Goal: Check status: Check status

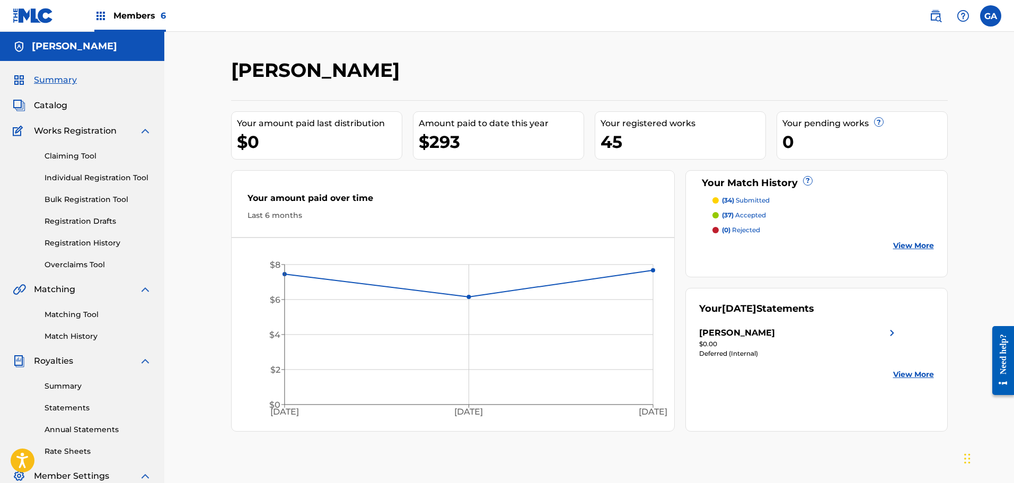
click at [126, 18] on span "Members 6" at bounding box center [139, 16] width 52 height 12
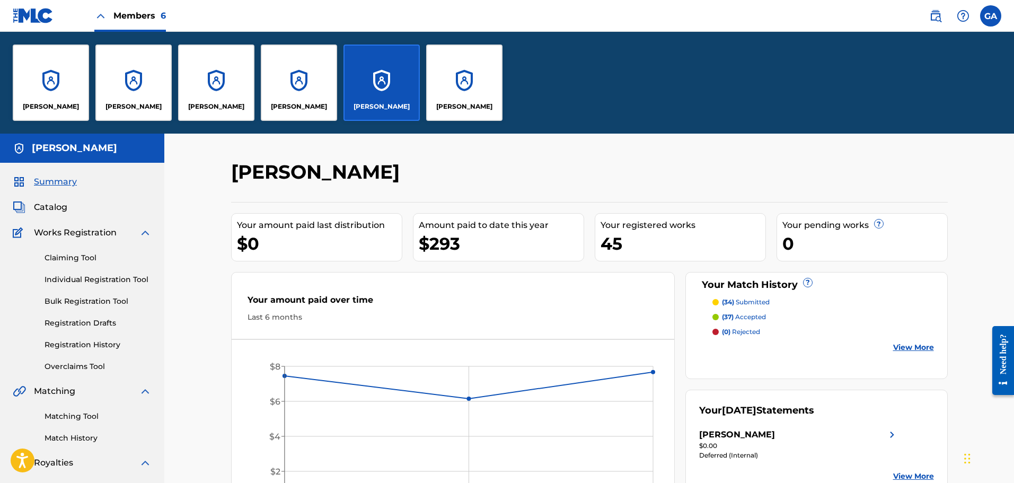
click at [99, 341] on link "Registration History" at bounding box center [98, 344] width 107 height 11
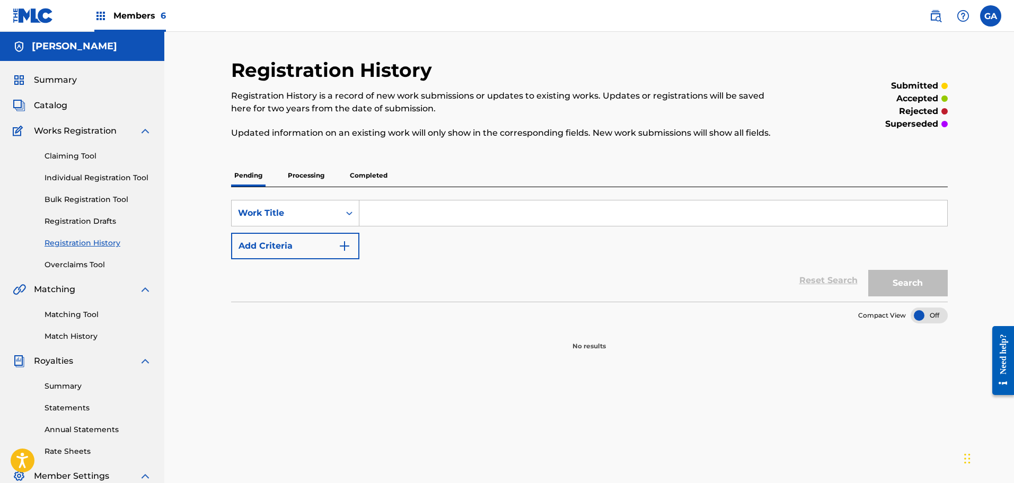
click at [316, 176] on p "Processing" at bounding box center [306, 175] width 43 height 22
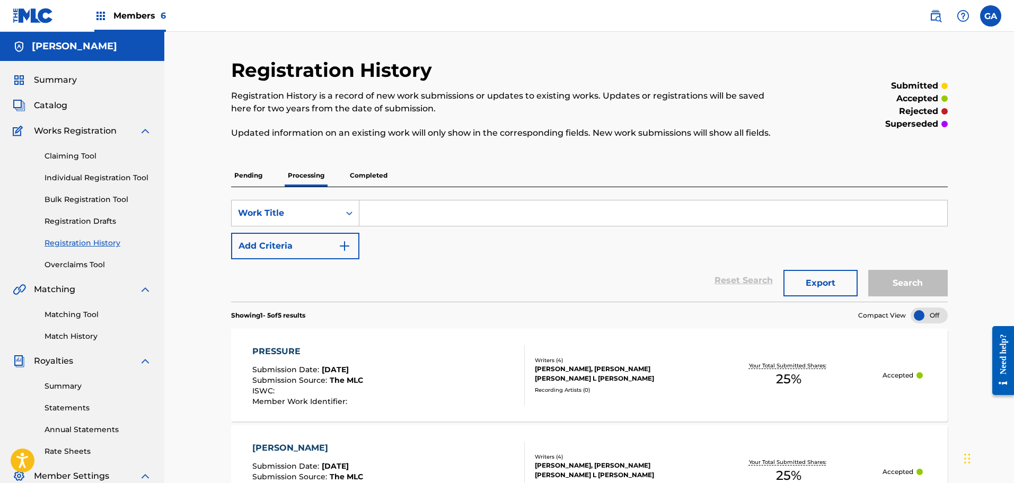
click at [43, 101] on span "Catalog" at bounding box center [50, 105] width 33 height 13
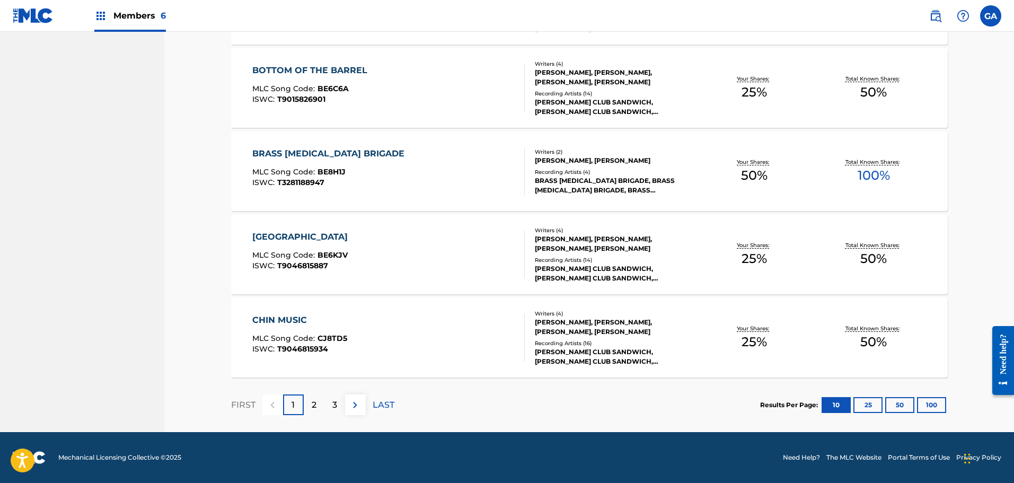
click at [939, 404] on button "100" at bounding box center [931, 405] width 29 height 16
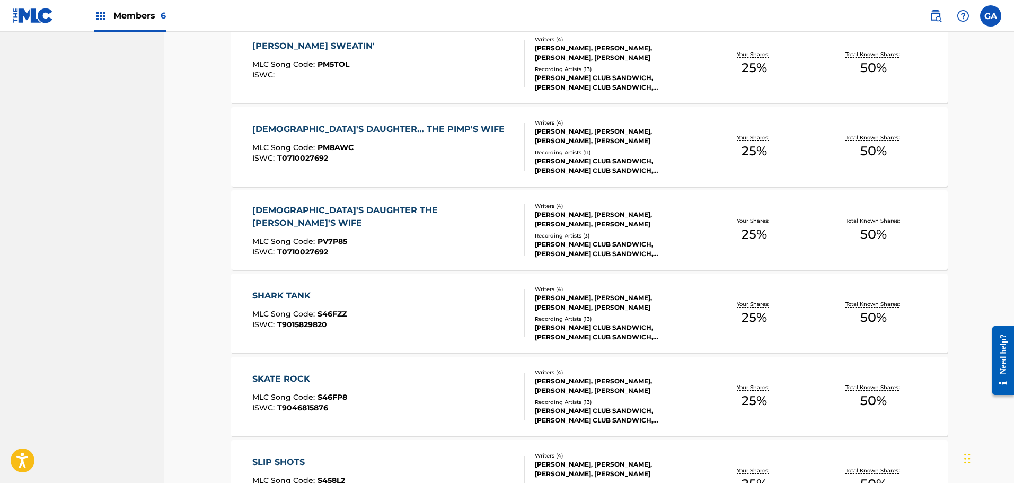
scroll to position [2532, 0]
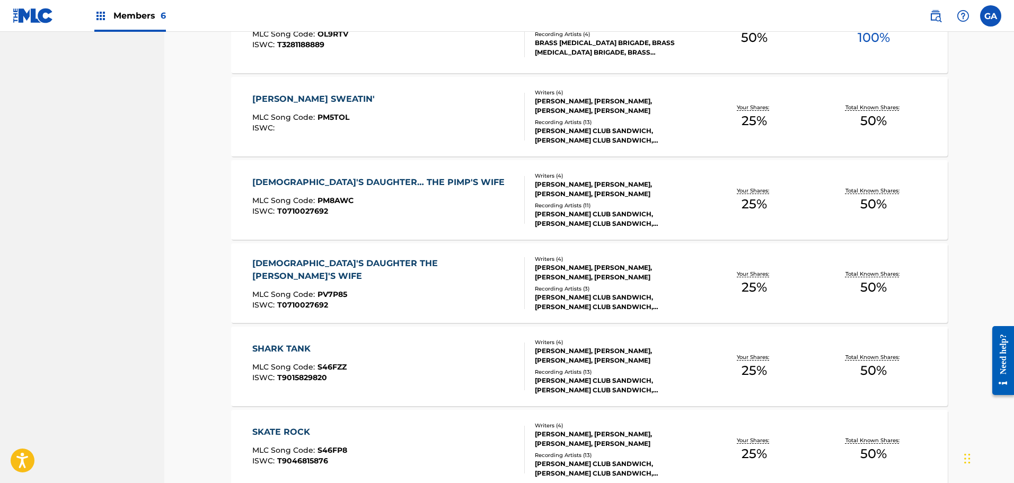
click at [122, 19] on span "Members 6" at bounding box center [139, 16] width 52 height 12
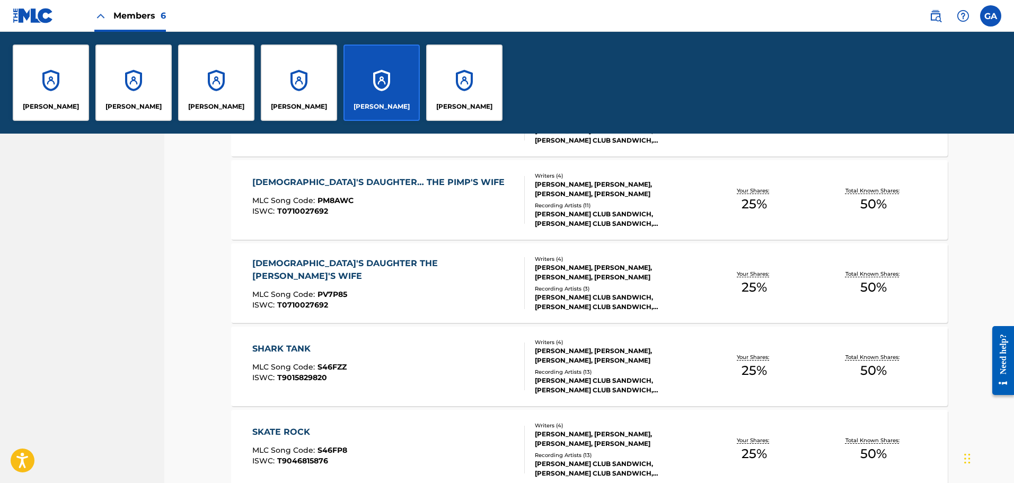
click at [464, 68] on div "[PERSON_NAME]" at bounding box center [464, 83] width 76 height 76
